Goal: Information Seeking & Learning: Learn about a topic

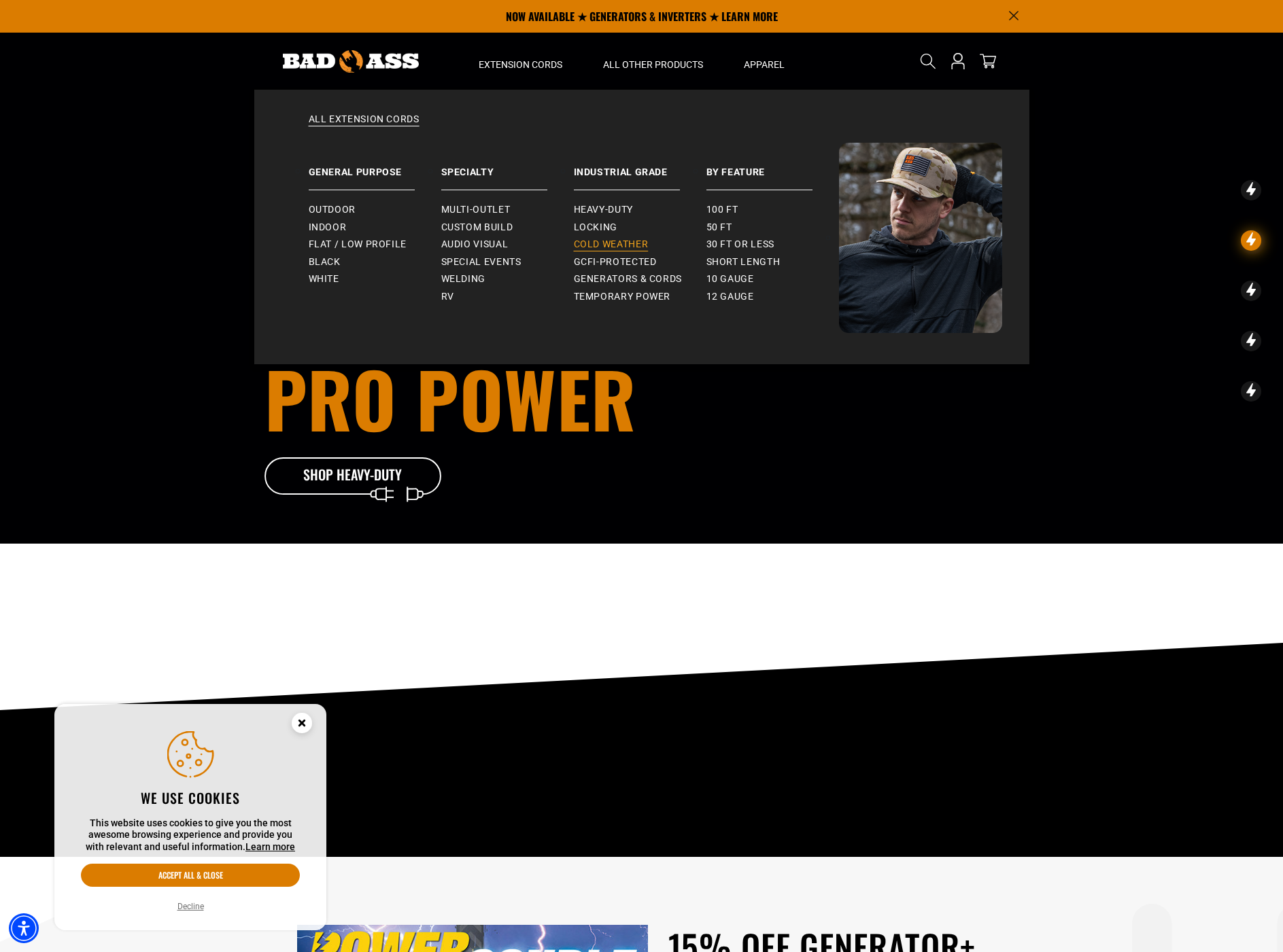
click at [632, 241] on span "Cold Weather" at bounding box center [611, 244] width 74 height 12
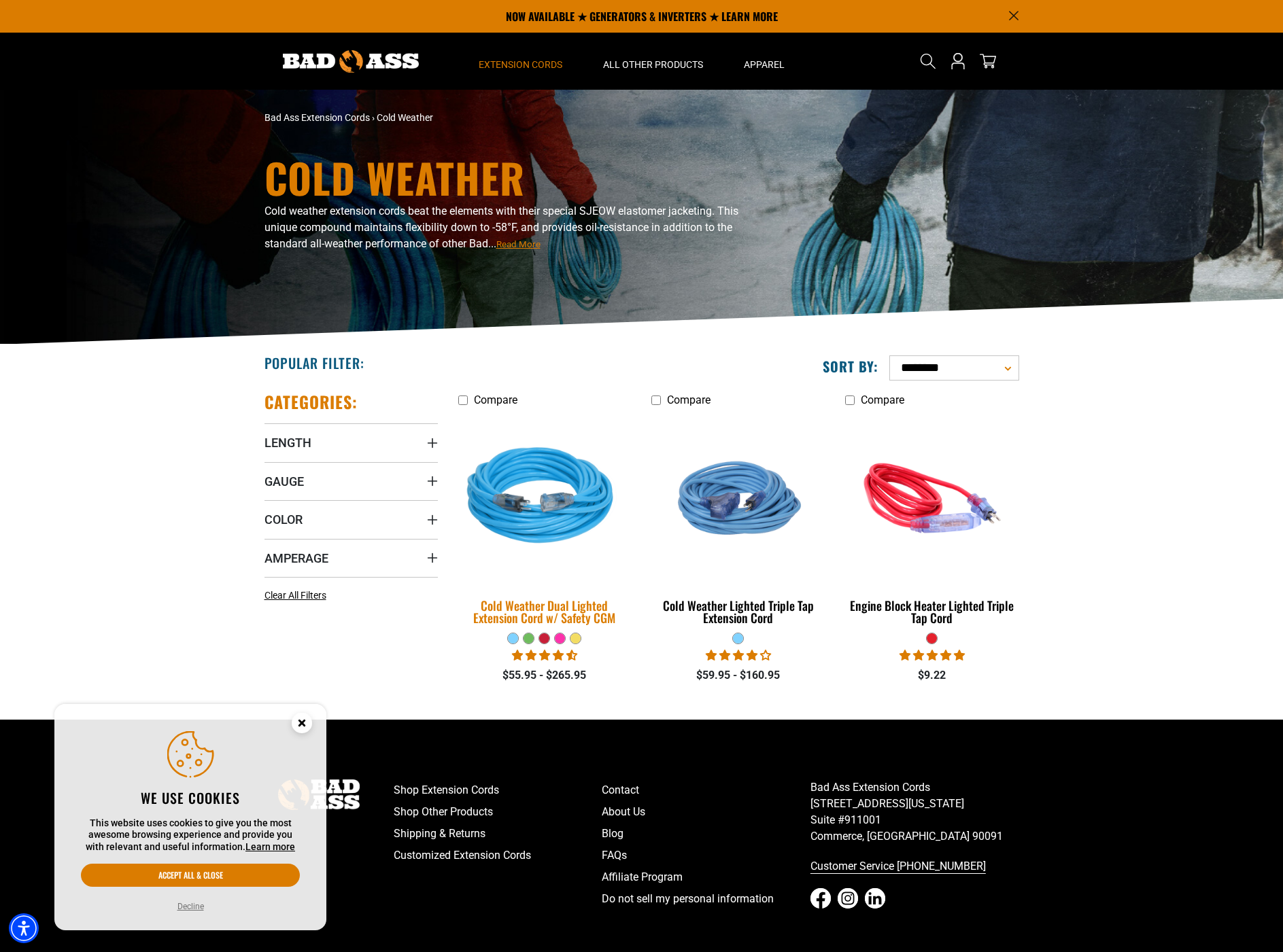
click at [533, 516] on img at bounding box center [545, 498] width 190 height 174
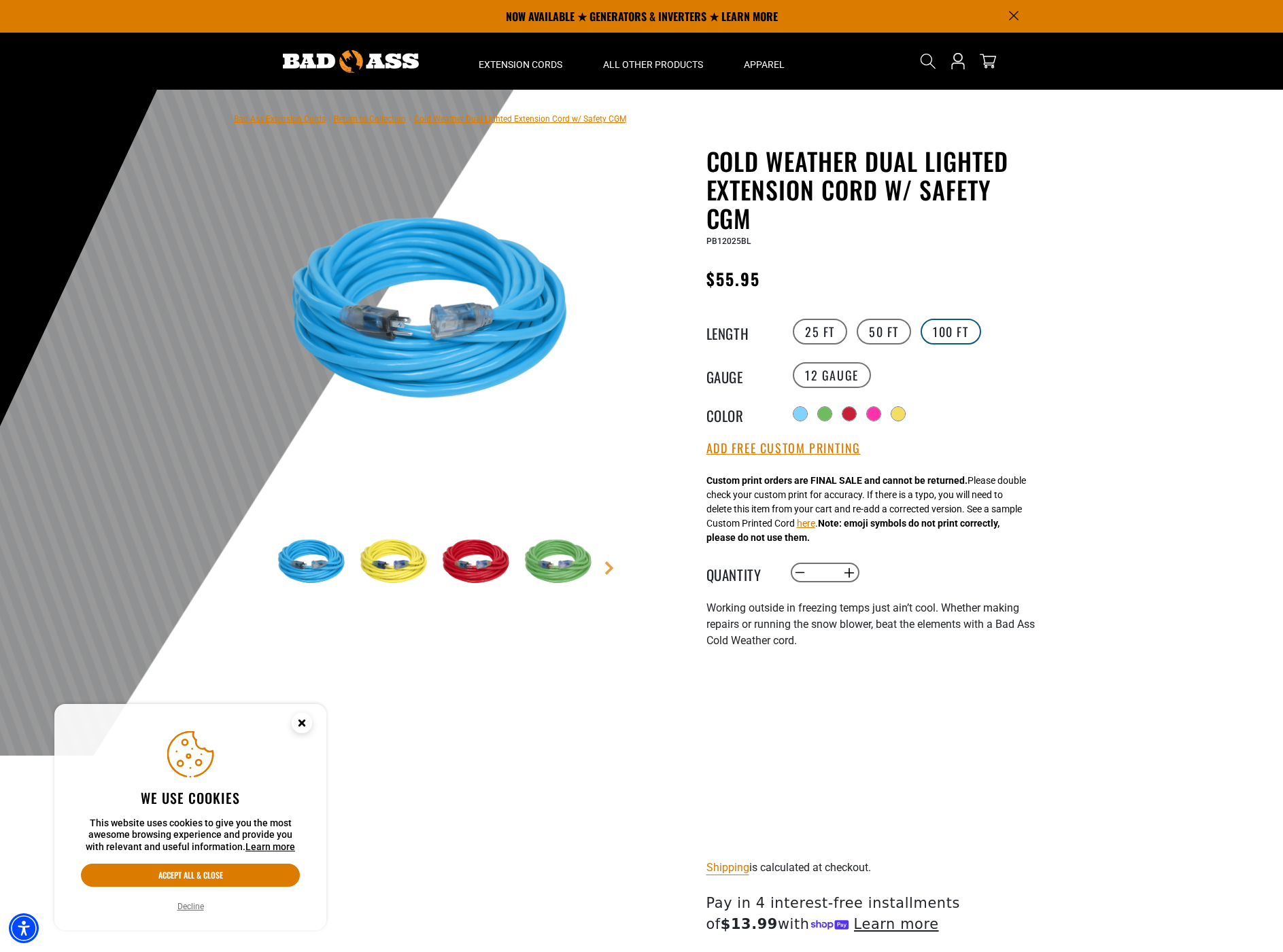
click at [968, 337] on label "100 FT" at bounding box center [951, 331] width 61 height 26
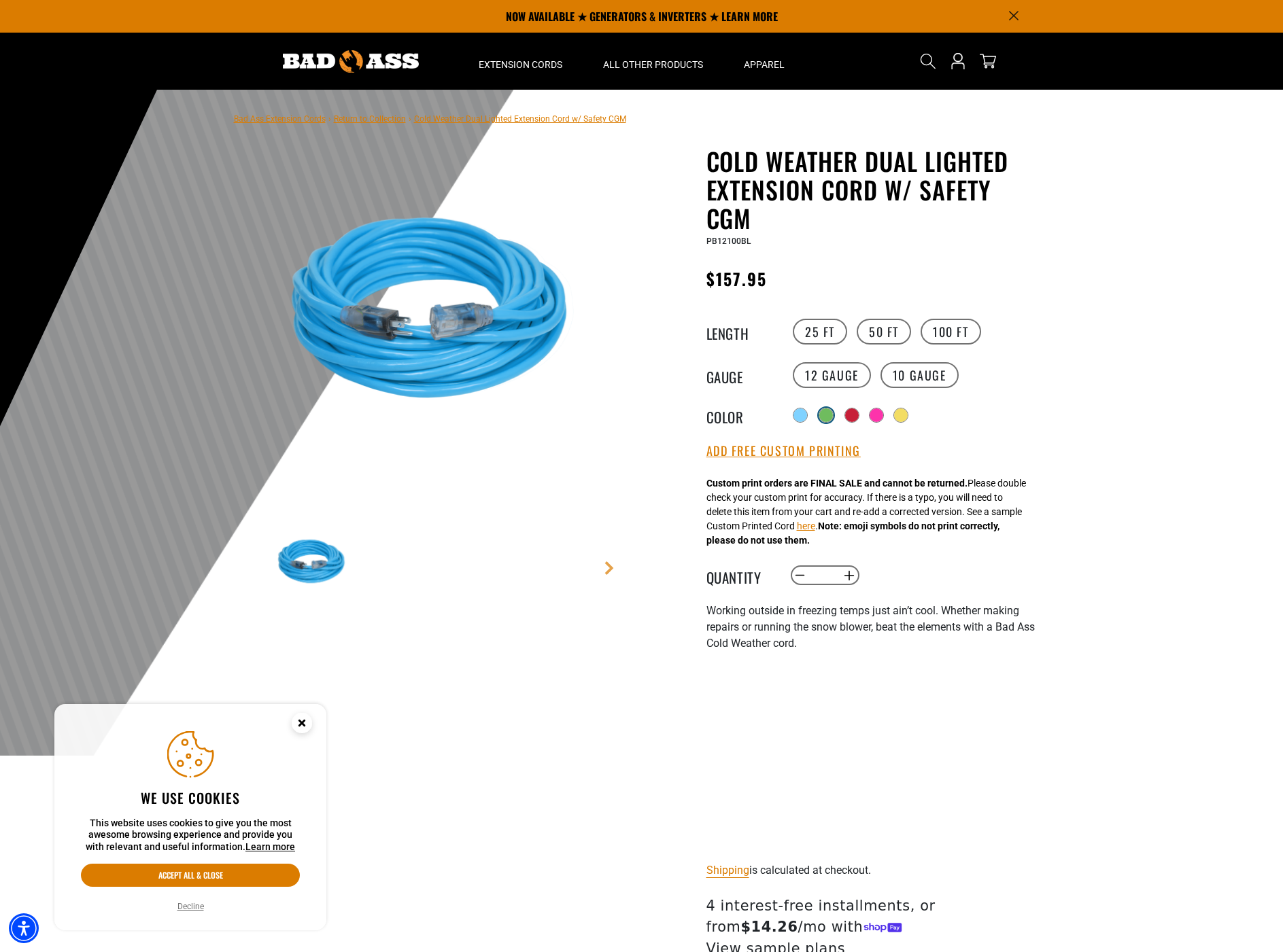
click at [825, 419] on div at bounding box center [826, 415] width 13 height 13
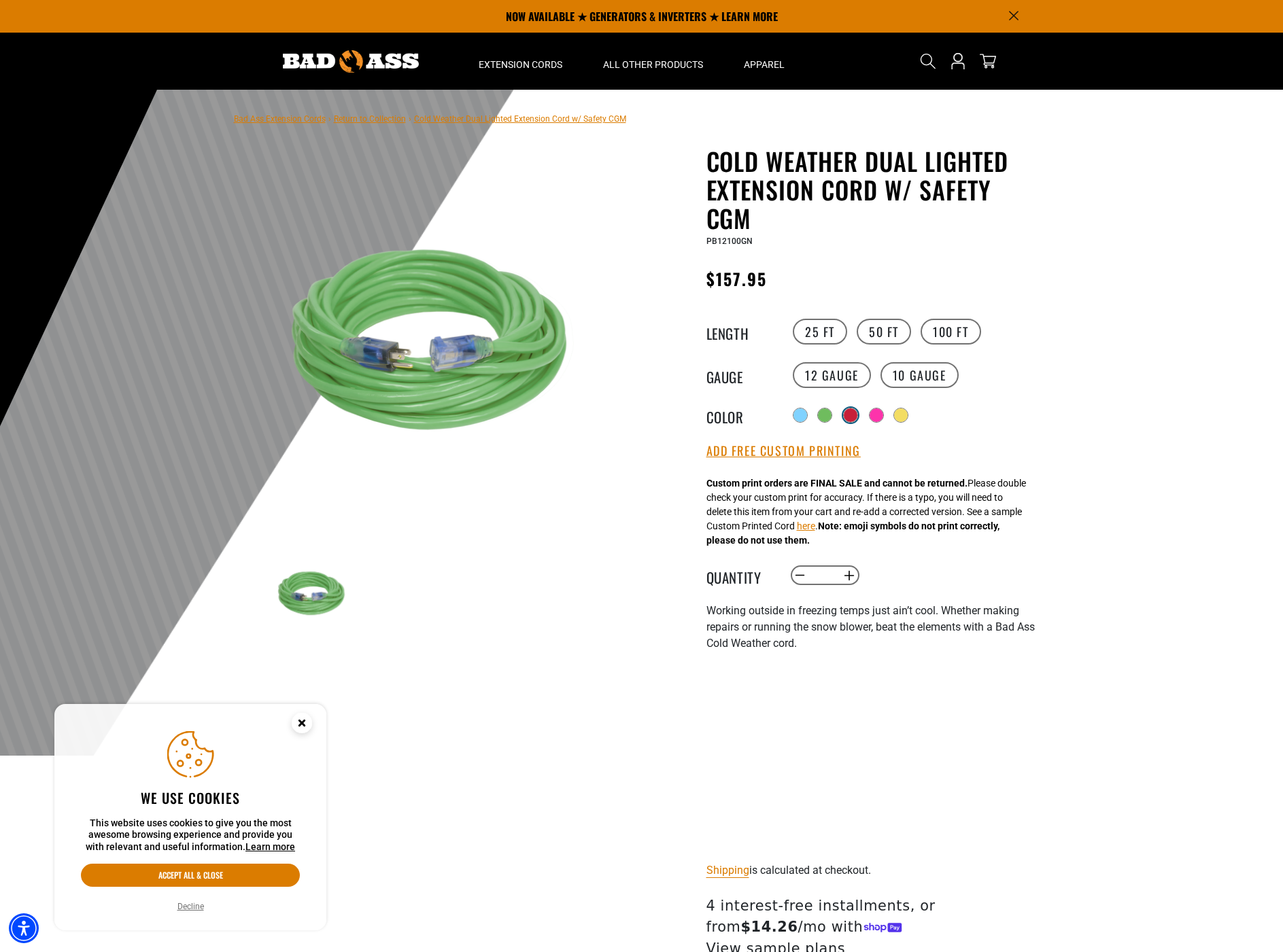
click at [851, 418] on div at bounding box center [851, 415] width 13 height 13
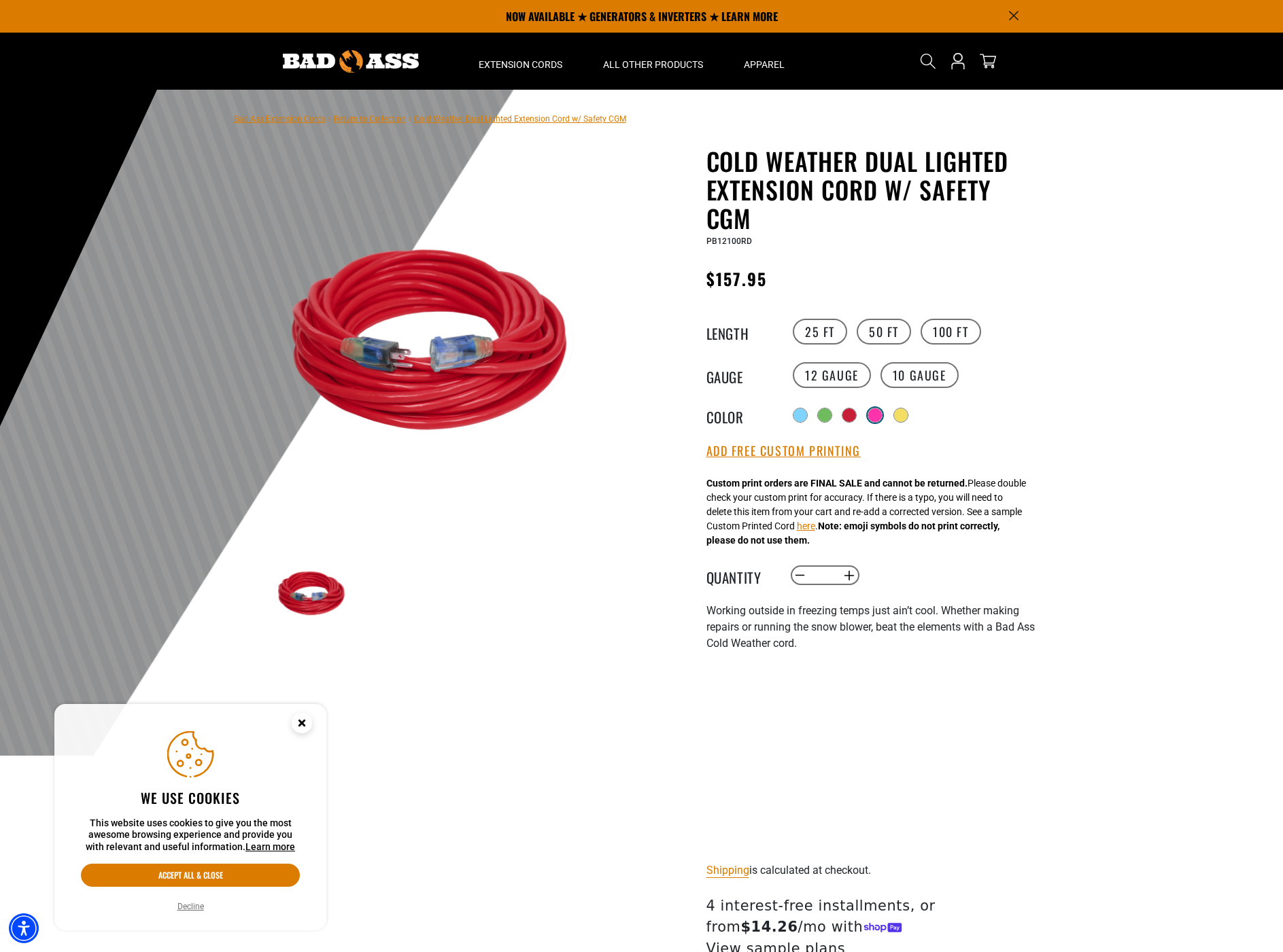
click at [882, 421] on div at bounding box center [874, 415] width 13 height 13
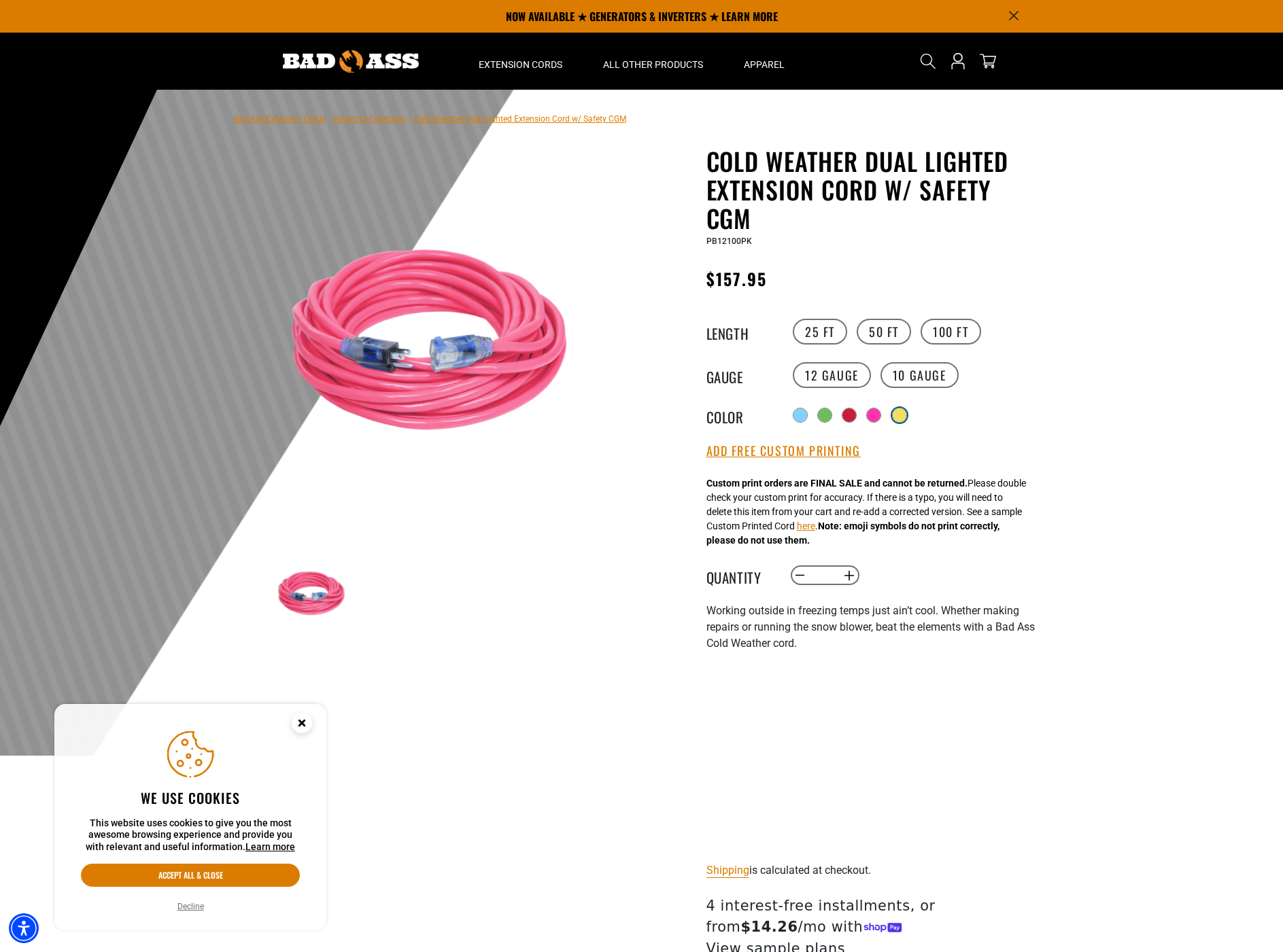
click at [906, 419] on div at bounding box center [899, 415] width 13 height 13
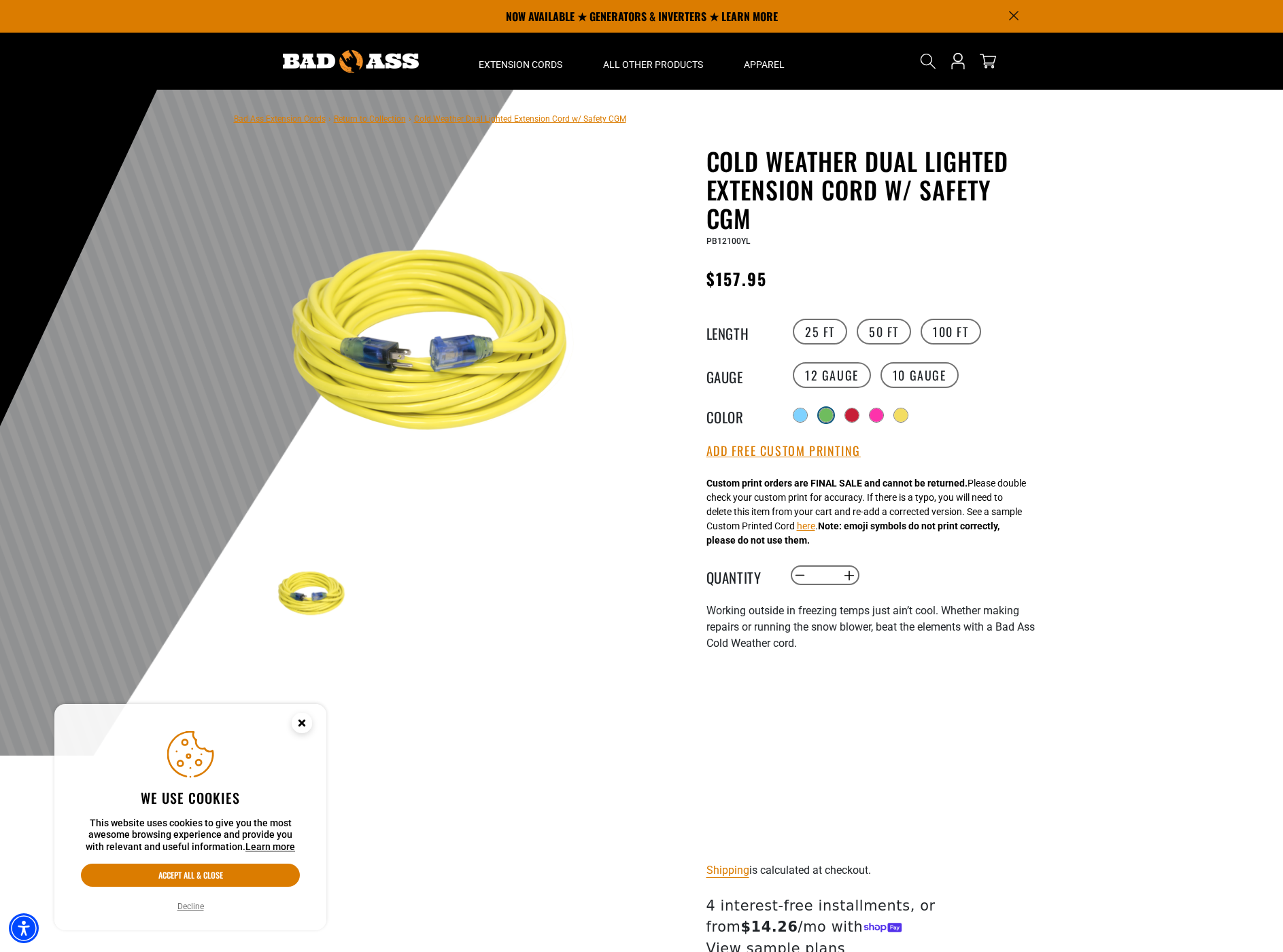
click at [823, 415] on div at bounding box center [826, 415] width 13 height 13
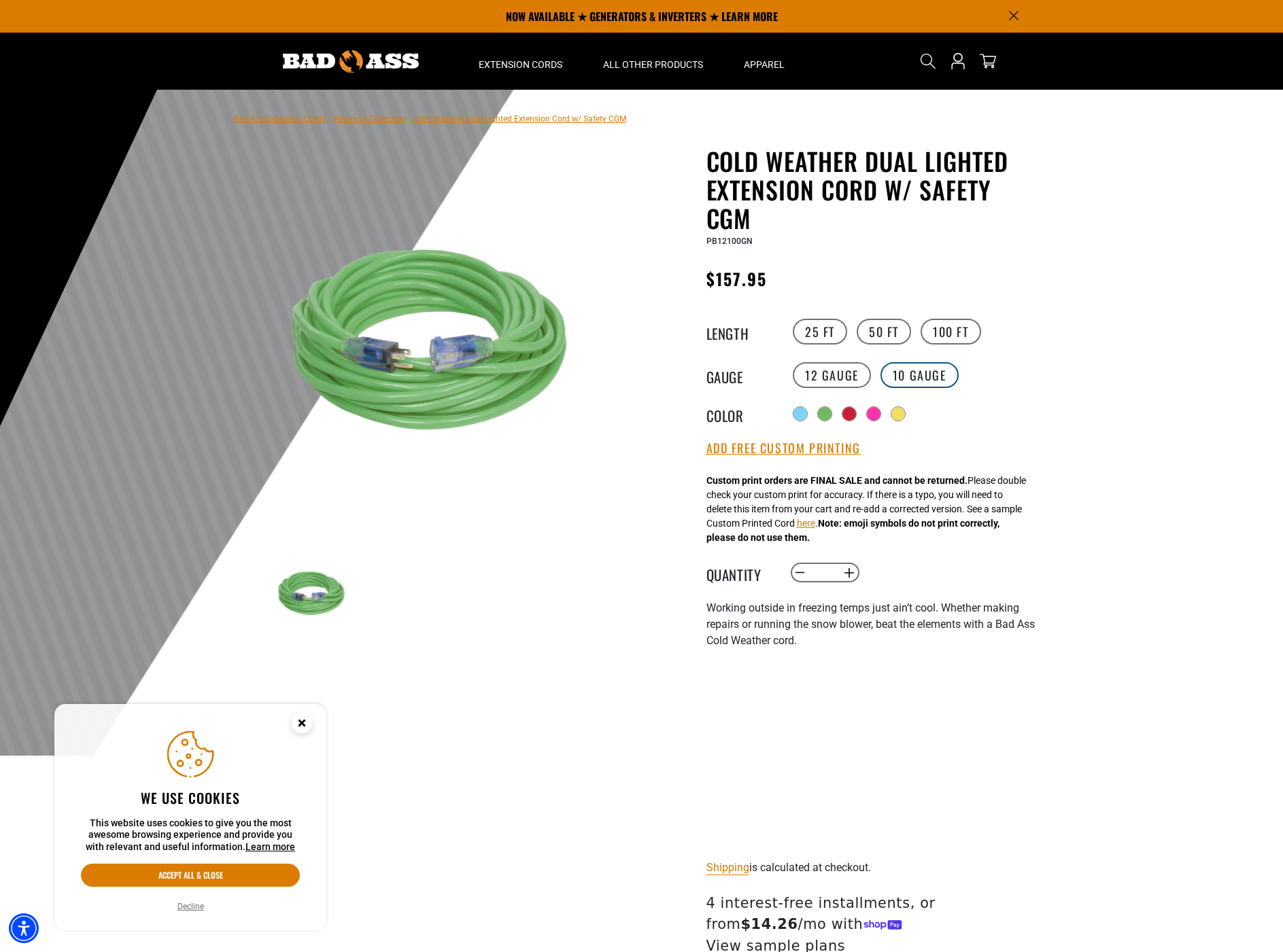
click at [927, 373] on label "10 Gauge Translation missing: en.products.product.variant_sold_out_or_unavailab…" at bounding box center [919, 374] width 78 height 26
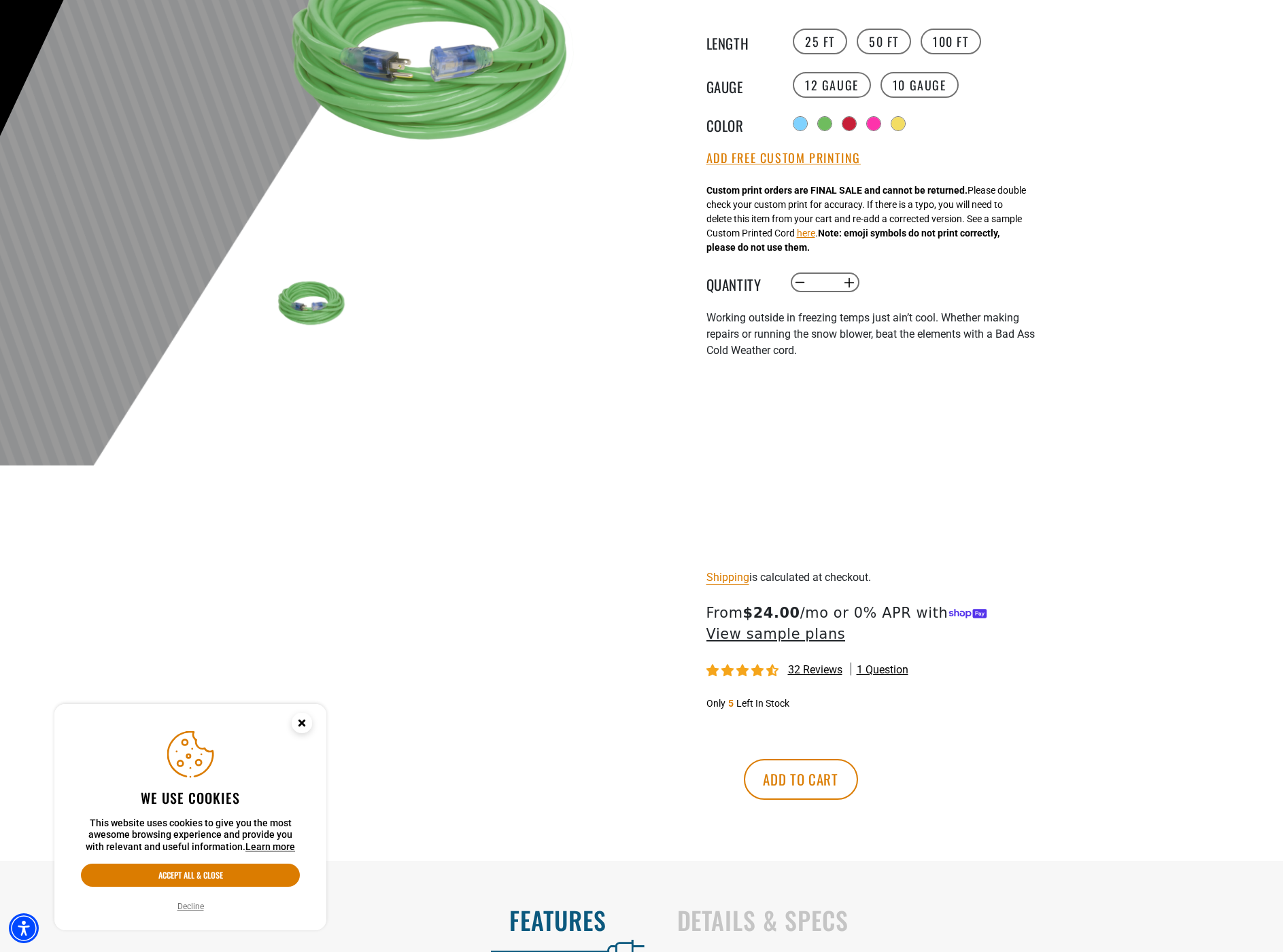
scroll to position [565, 0]
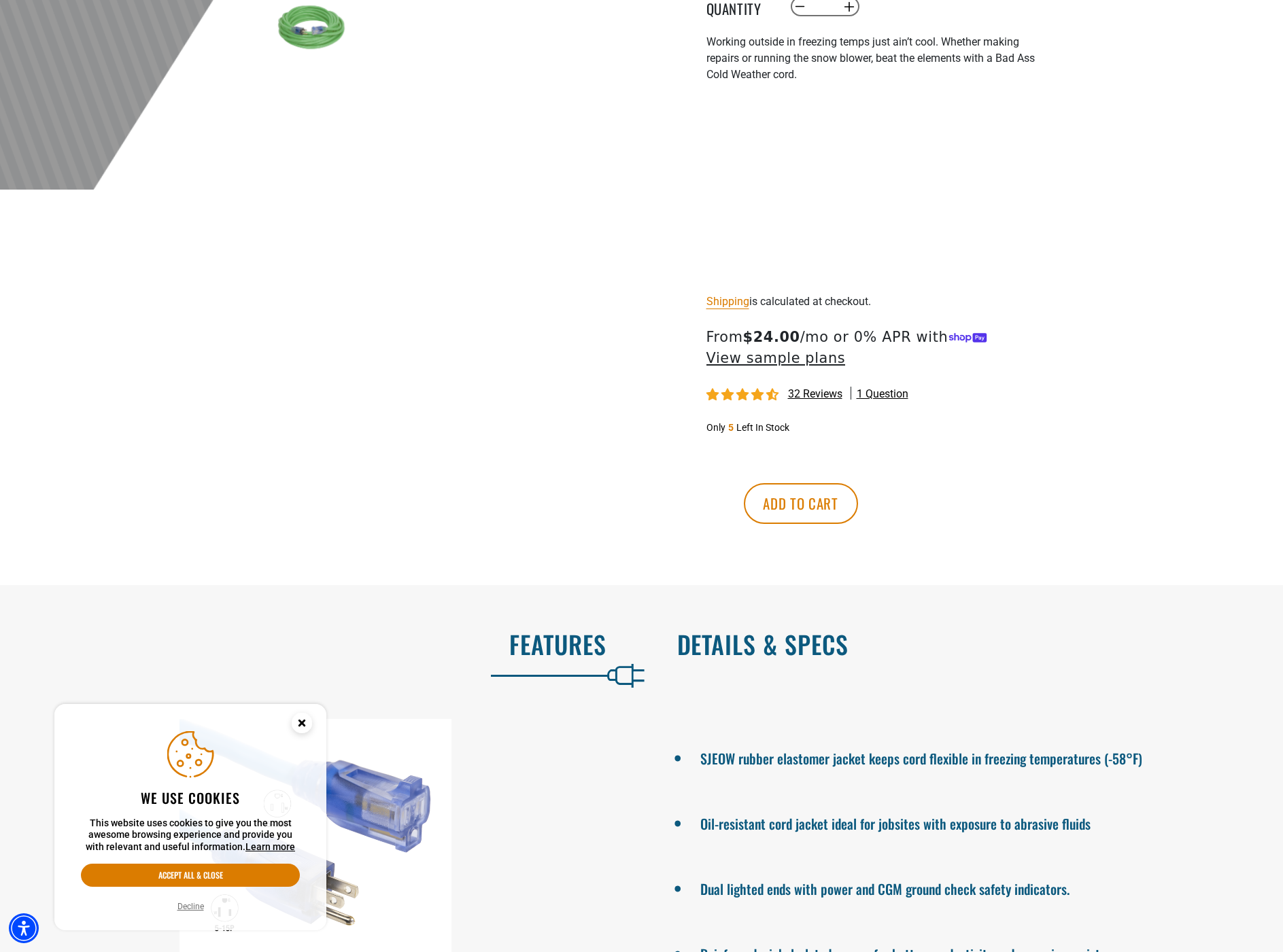
click at [755, 658] on h2 "Details & Specs" at bounding box center [966, 644] width 578 height 29
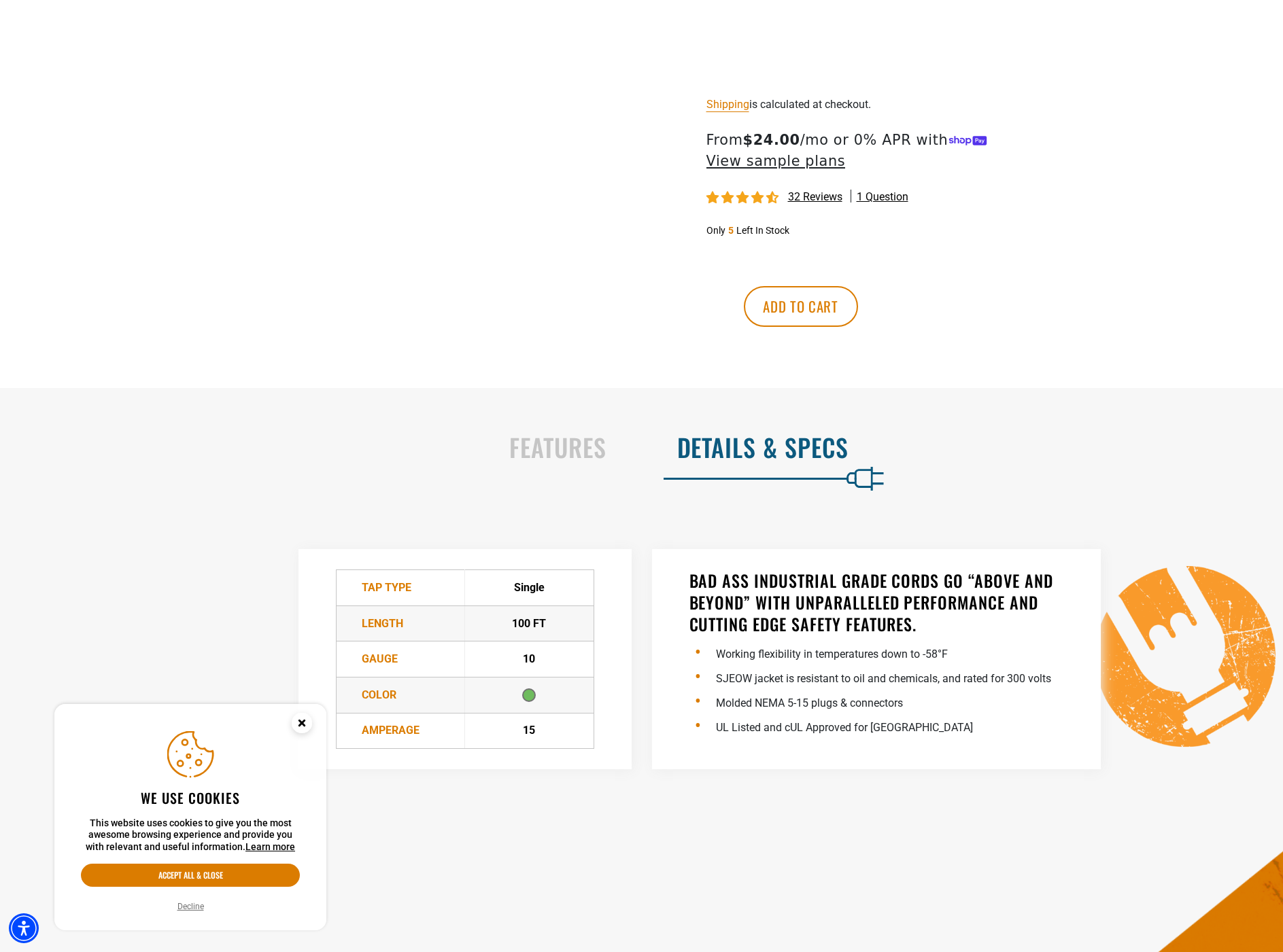
scroll to position [522, 0]
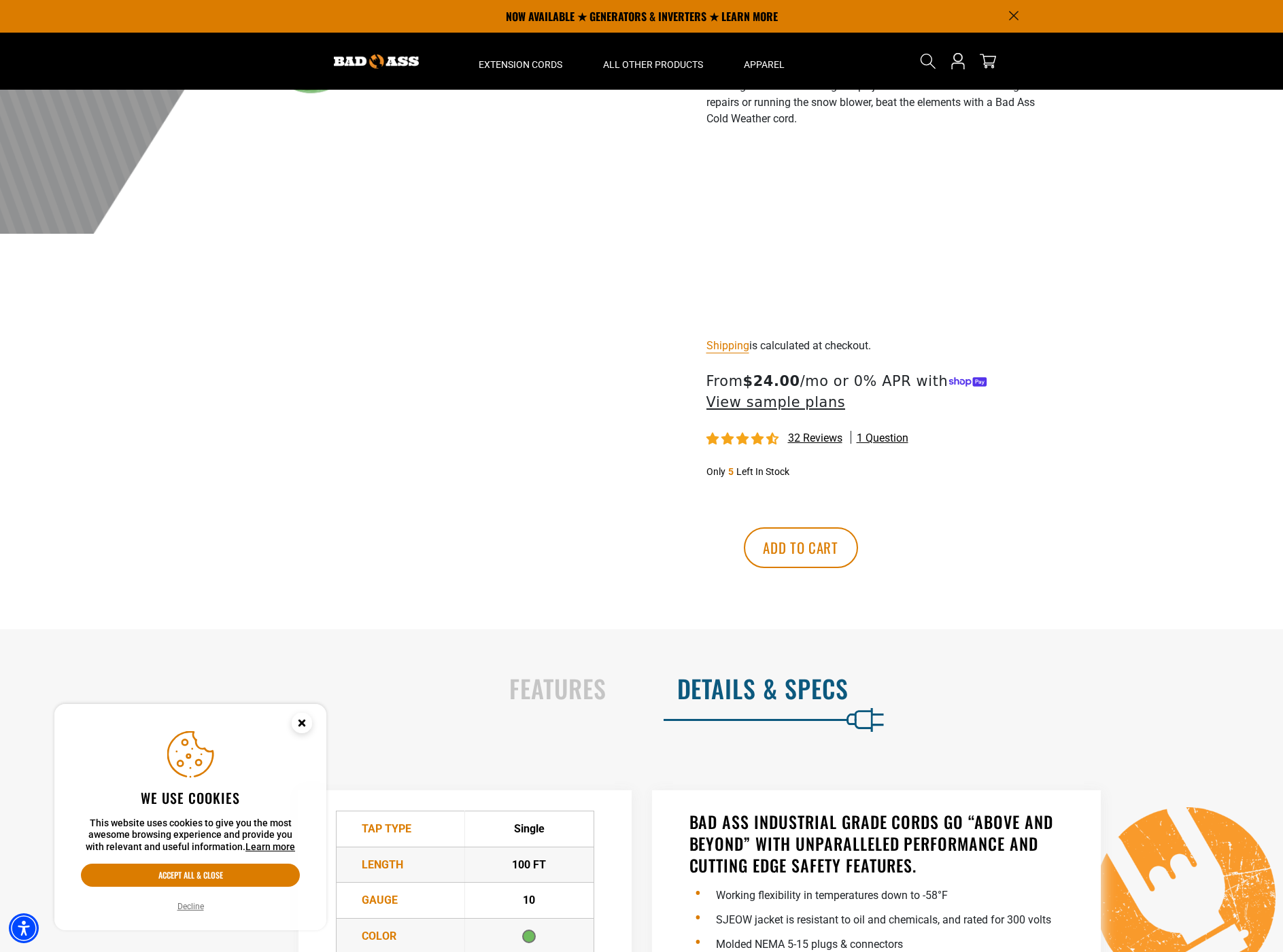
click at [303, 723] on icon "Close this option" at bounding box center [301, 722] width 5 height 5
